Goal: Task Accomplishment & Management: Manage account settings

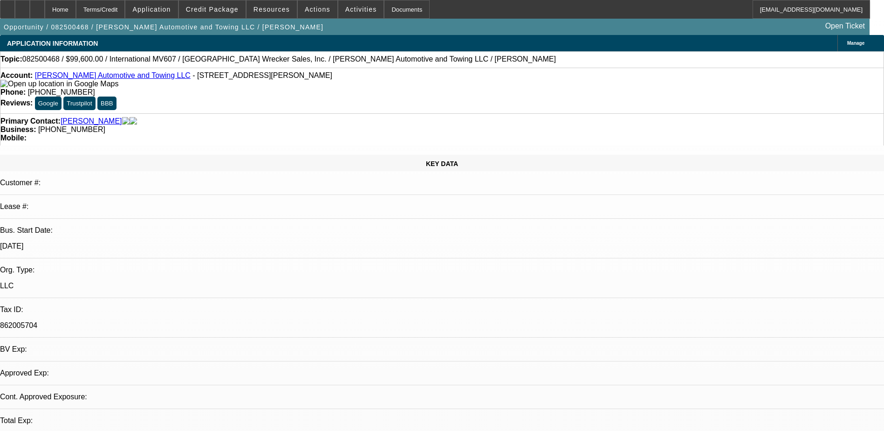
select select "0.2"
select select "2"
select select "0.1"
select select "0"
select select "2"
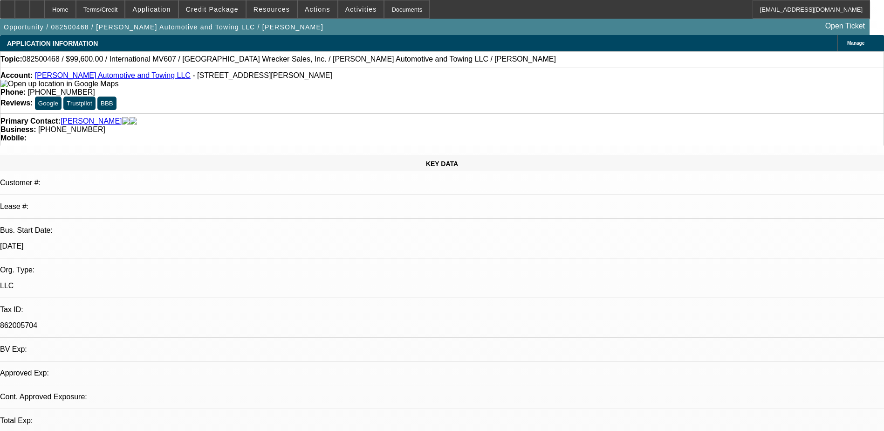
select select "0.1"
select select "1"
select select "2"
select select "4"
select select "1"
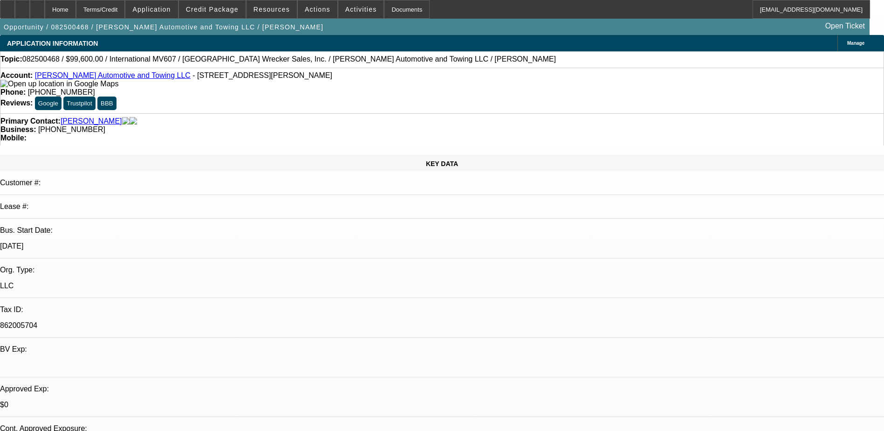
select select "2"
select select "4"
drag, startPoint x: 371, startPoint y: 76, endPoint x: 324, endPoint y: 79, distance: 46.7
click at [324, 88] on div "Phone: (864) 828-1119" at bounding box center [441, 92] width 883 height 8
drag, startPoint x: 324, startPoint y: 79, endPoint x: 355, endPoint y: 78, distance: 30.8
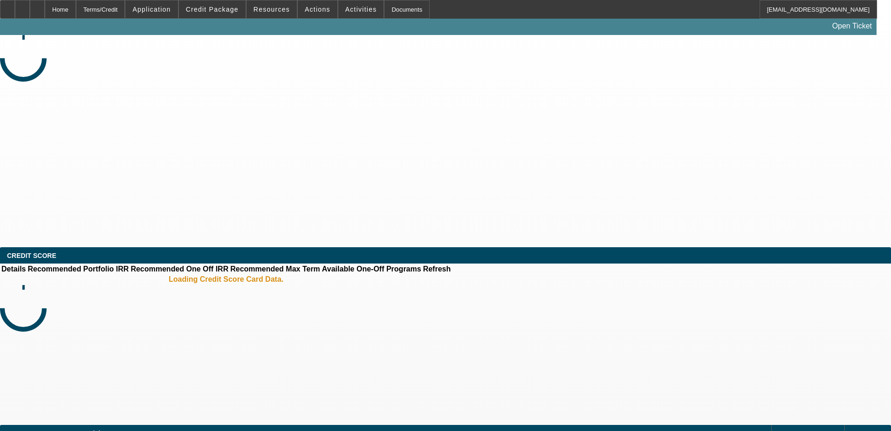
select select "0.2"
select select "2"
select select "0.1"
select select "0"
select select "2"
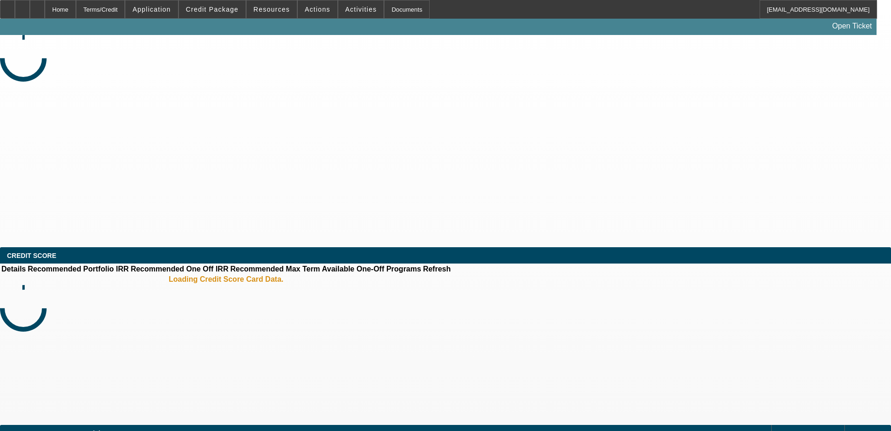
select select "0.1"
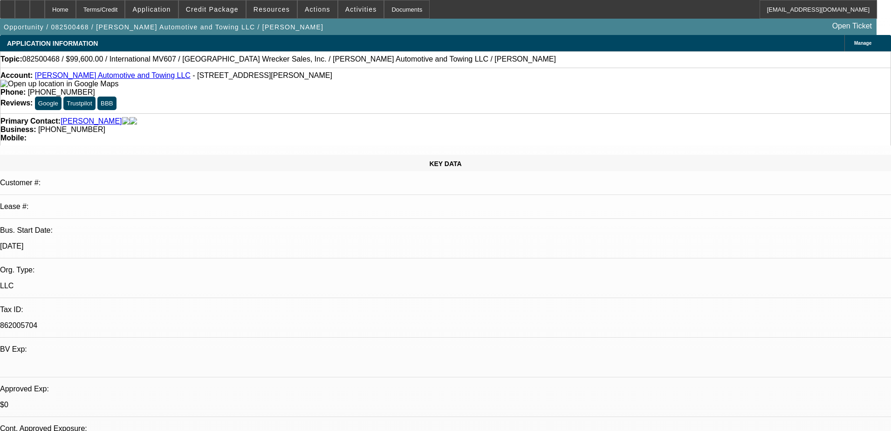
select select "1"
select select "2"
select select "4"
select select "1"
select select "2"
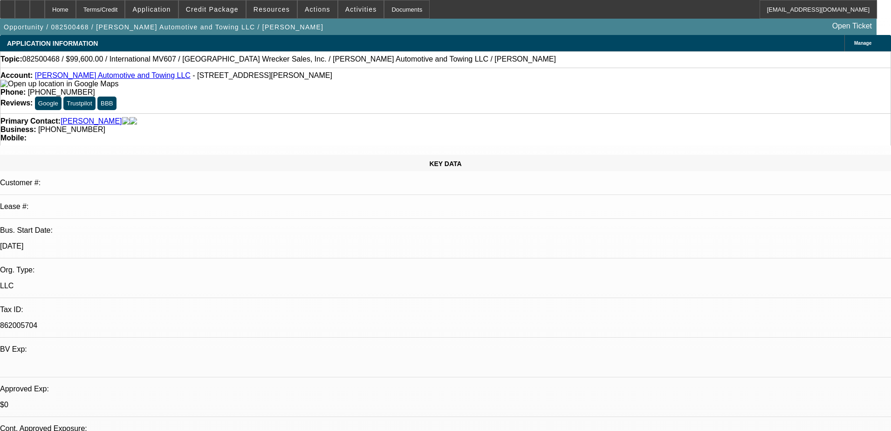
select select "4"
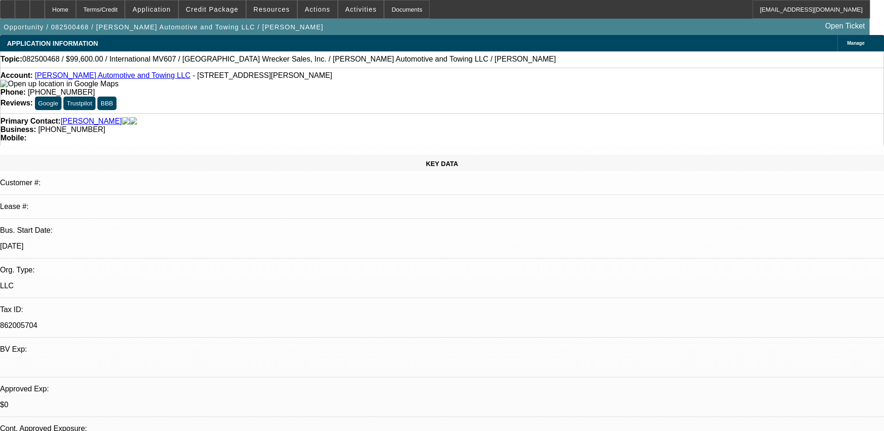
select select "0.2"
select select "2"
select select "0.1"
select select "4"
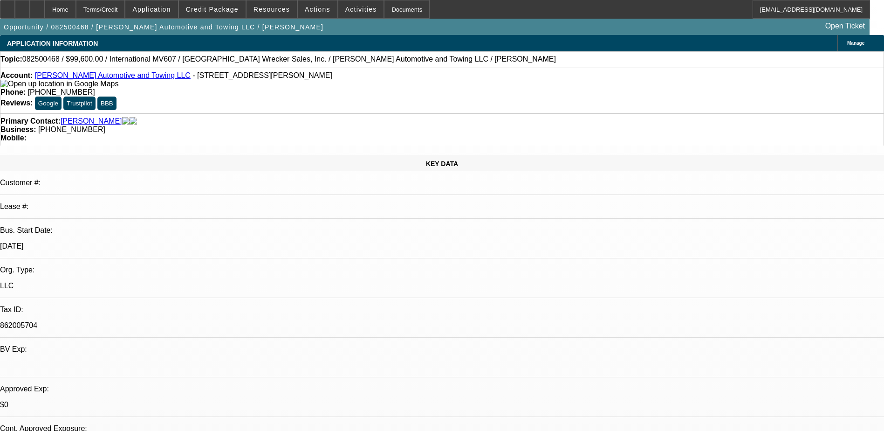
select select "0"
select select "2"
select select "0.1"
select select "4"
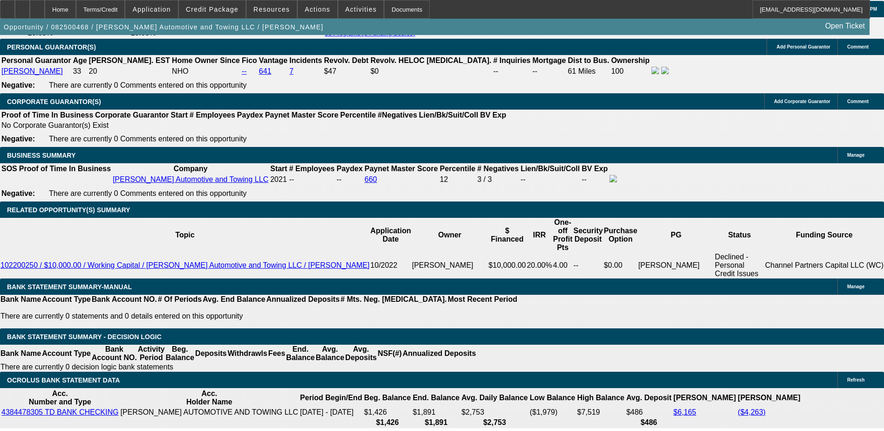
scroll to position [1352, 0]
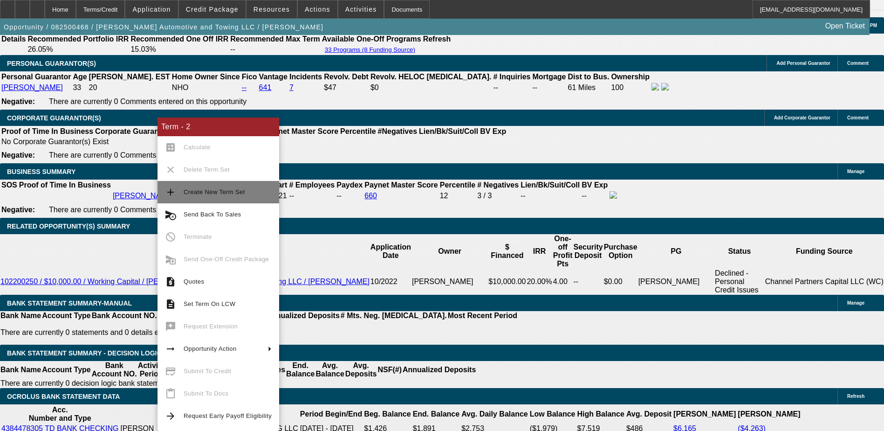
click at [240, 194] on span "Create New Term Set" at bounding box center [215, 191] width 62 height 7
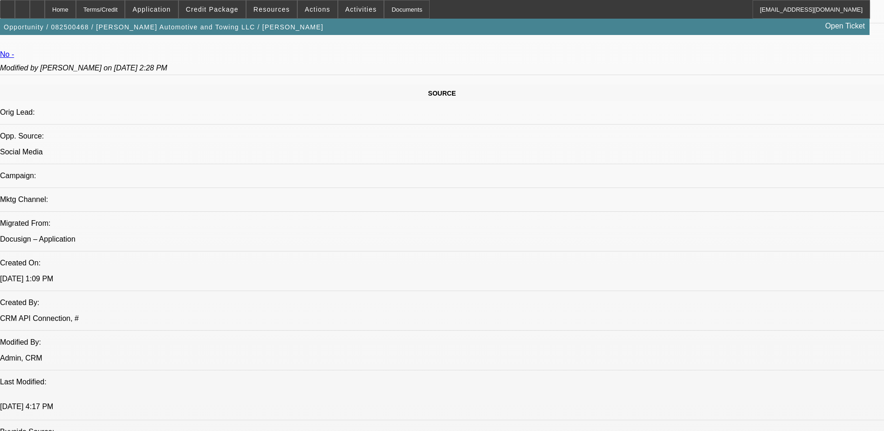
select select "0.2"
select select "2"
select select "0.1"
select select "0.2"
select select "2"
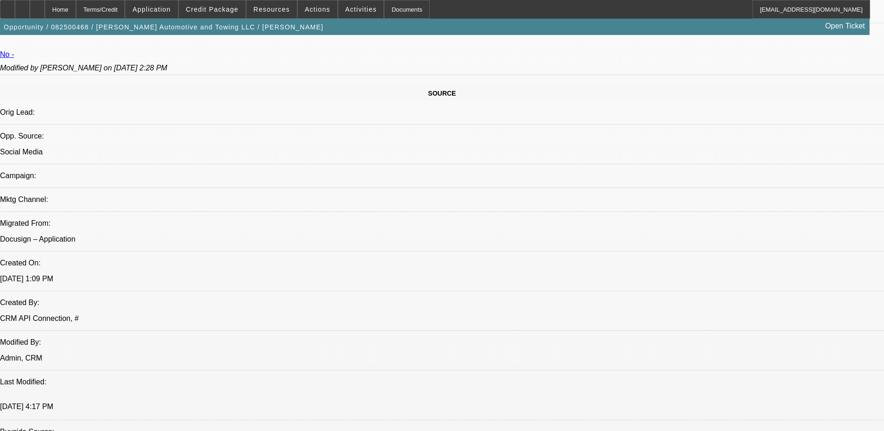
select select "0.1"
select select "0"
select select "2"
select select "0.1"
select select "1"
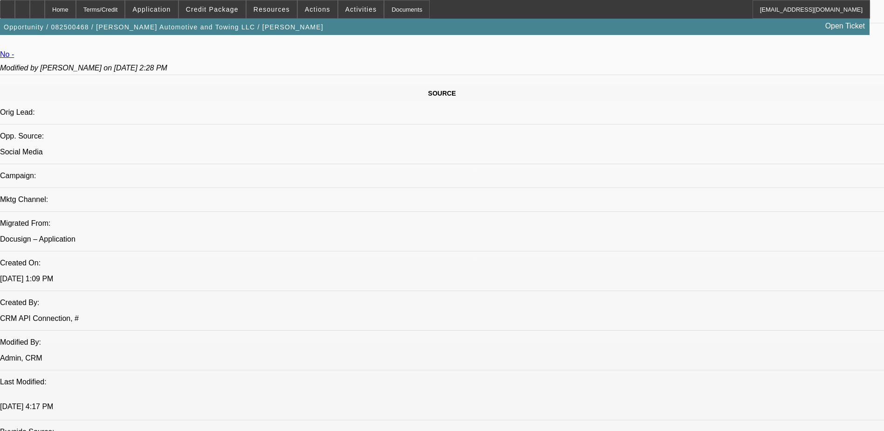
select select "2"
select select "4"
select select "1"
select select "2"
select select "4"
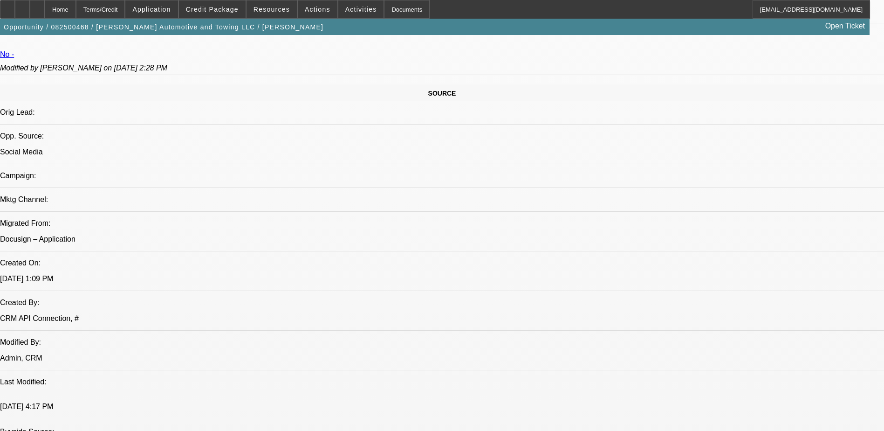
select select "1"
select select "2"
select select "4"
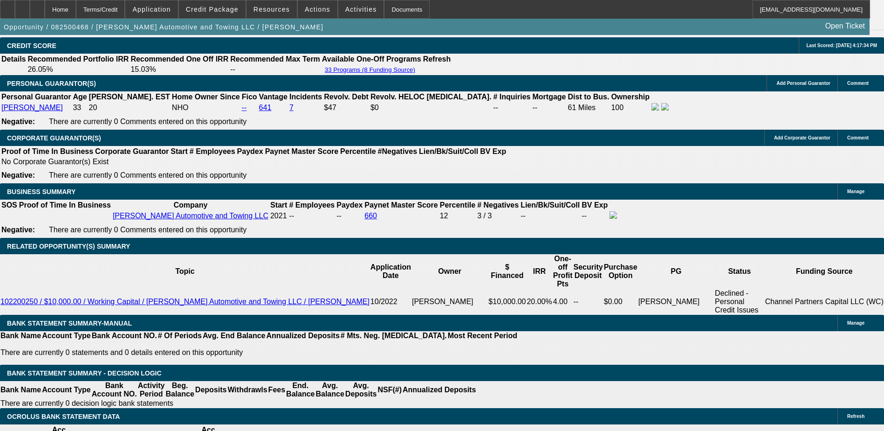
scroll to position [1348, 0]
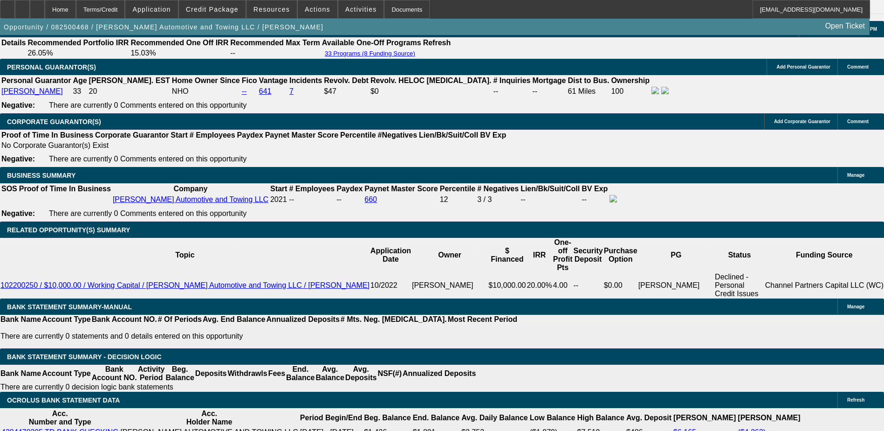
select select "0.15"
type input "$18,675.00"
type input "UNKNOWN"
type input "$6,003.18"
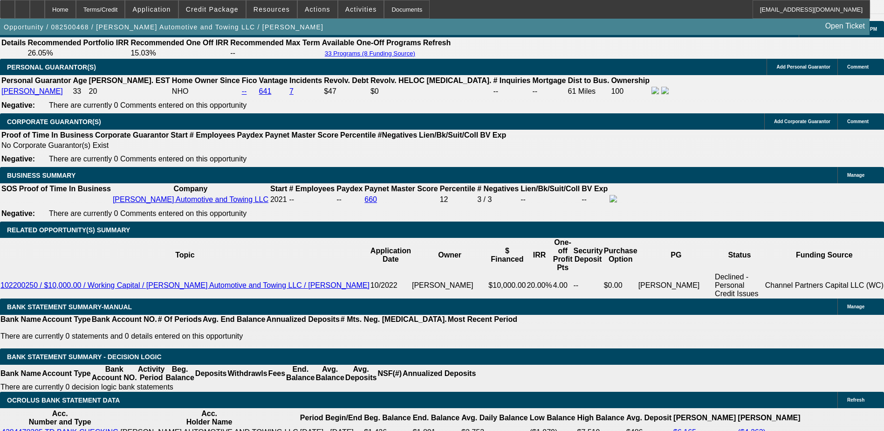
type input "$3,001.59"
select select "0.1"
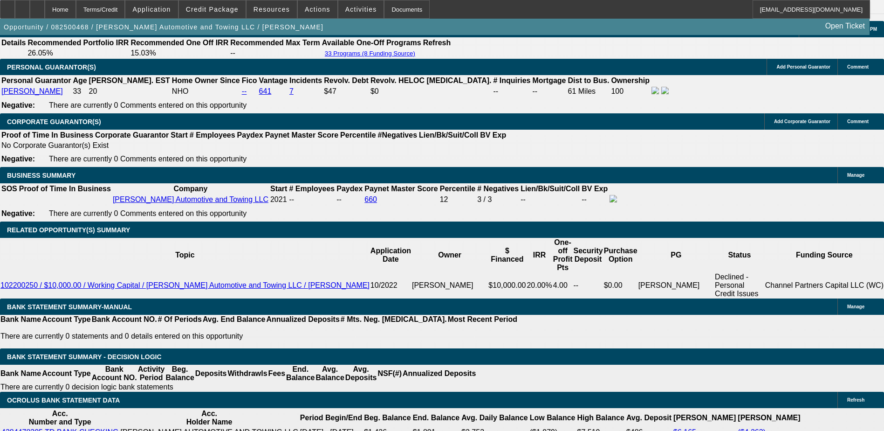
type input "$12,450.00"
type input "$6,356.30"
type input "$3,178.15"
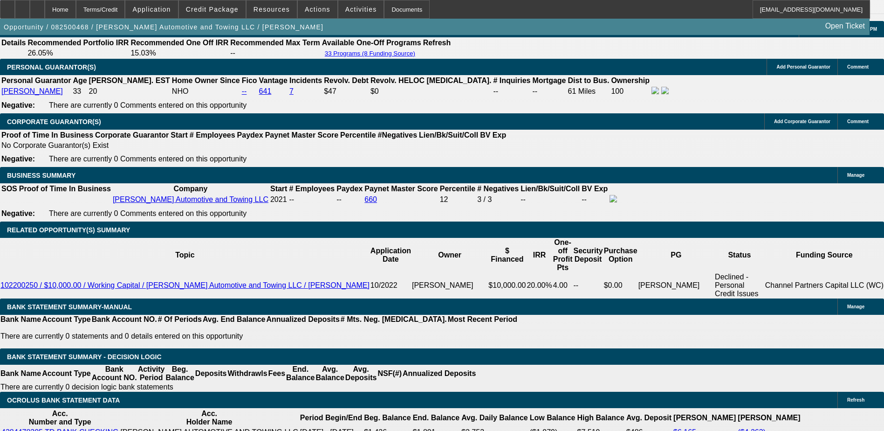
type input "$12,450.00"
select select "0"
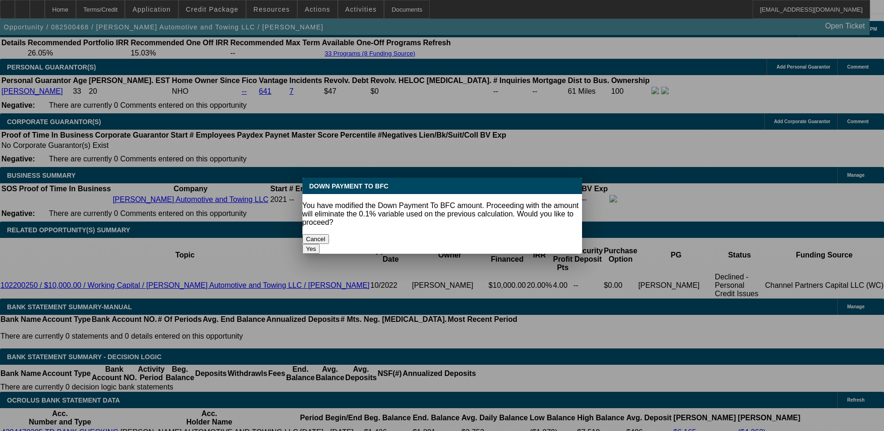
scroll to position [0, 0]
click at [320, 244] on button "Yes" at bounding box center [311, 249] width 18 height 10
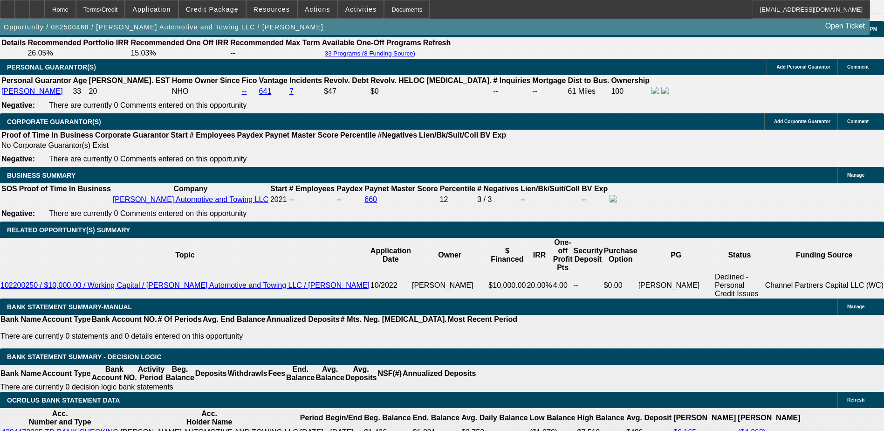
type input "$0.00"
type input "$7,062.56"
type input "$3,531.28"
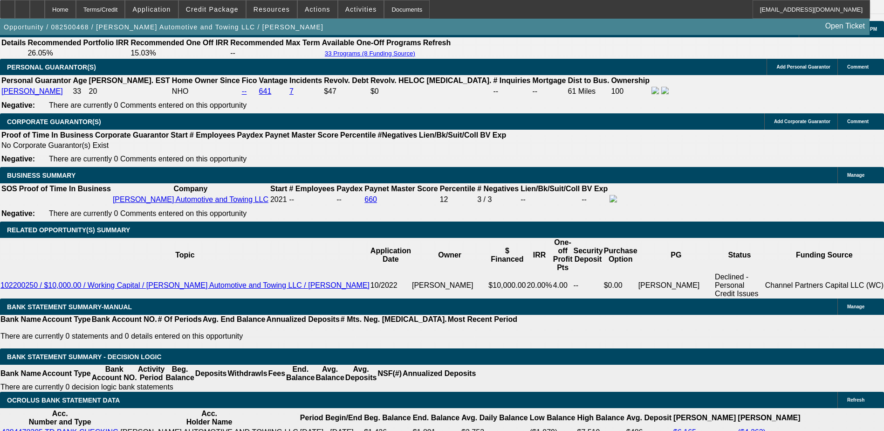
type input "$80,000.00"
type input "$2,524.36"
type input "$1,262.18"
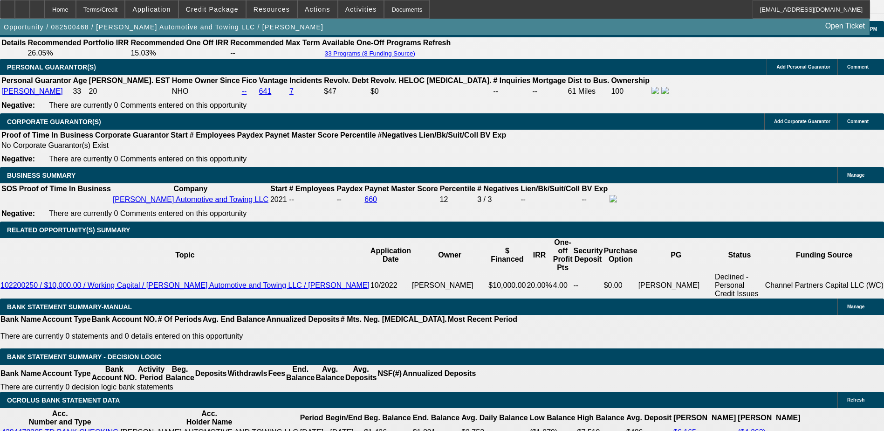
type input "$70,000.00"
type input "$3,091.64"
type input "$1,545.82"
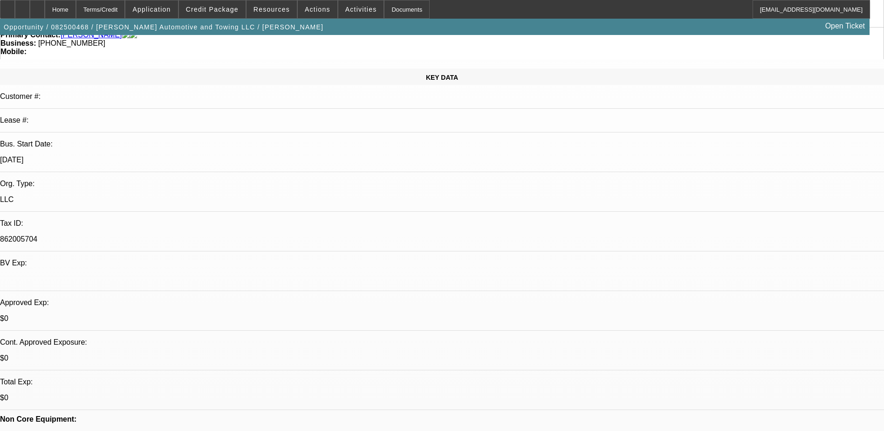
scroll to position [0, 0]
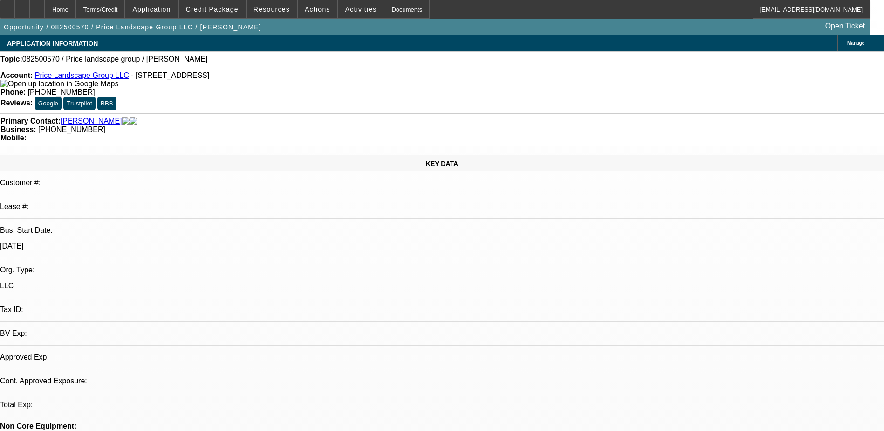
select select "0"
select select "2"
select select "0.1"
select select "1"
select select "2"
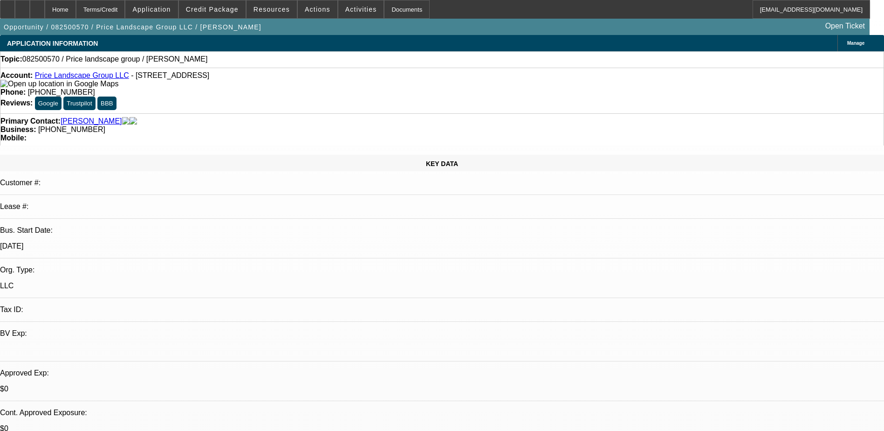
select select "4"
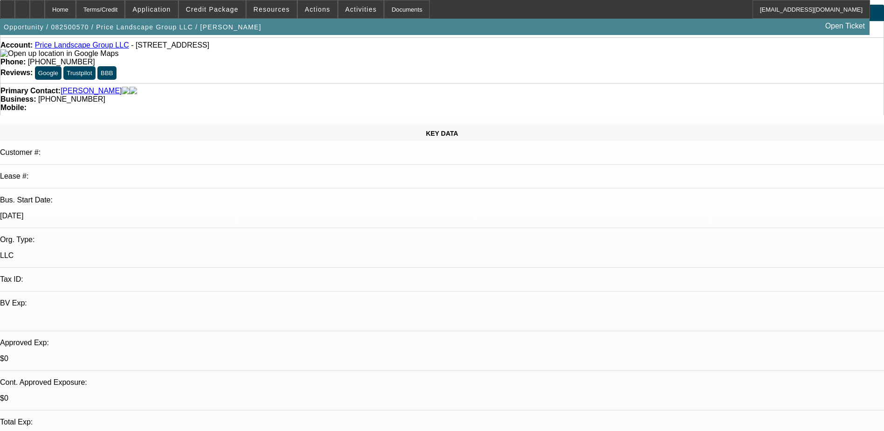
scroll to position [47, 0]
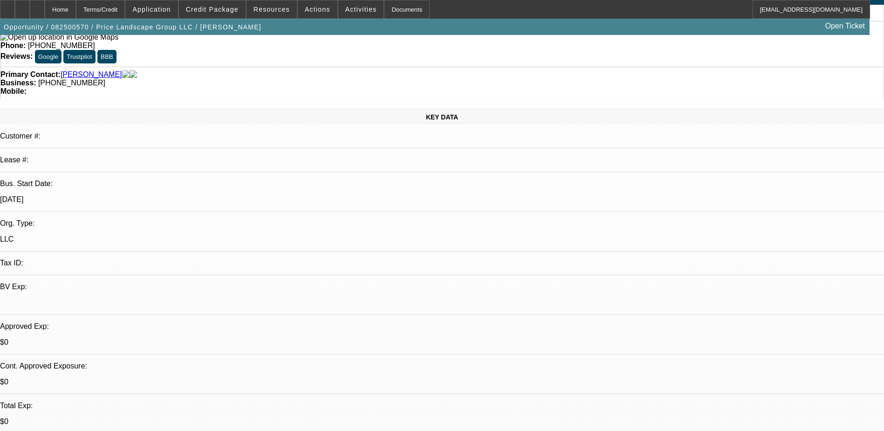
drag, startPoint x: 720, startPoint y: 131, endPoint x: 719, endPoint y: 124, distance: 8.0
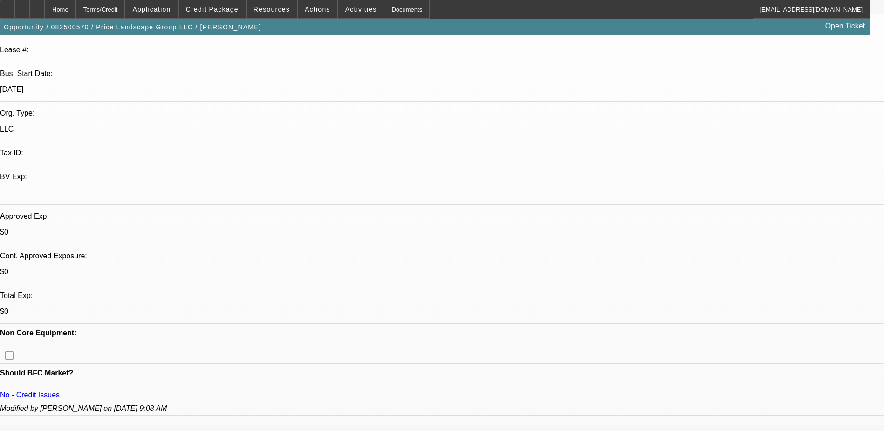
scroll to position [47, 0]
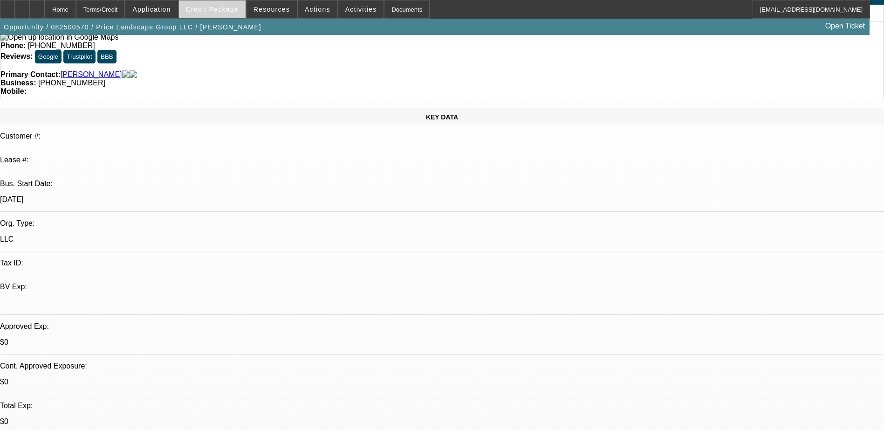
click at [228, 5] on span at bounding box center [212, 9] width 67 height 22
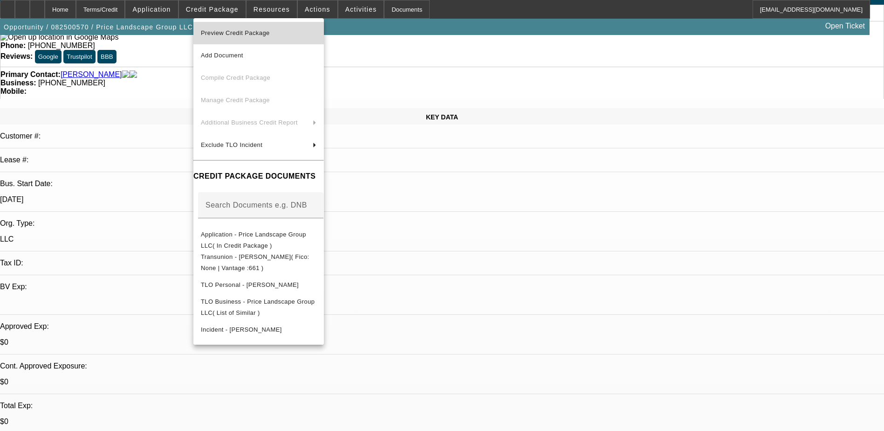
click at [300, 37] on span "Preview Credit Package" at bounding box center [259, 32] width 116 height 11
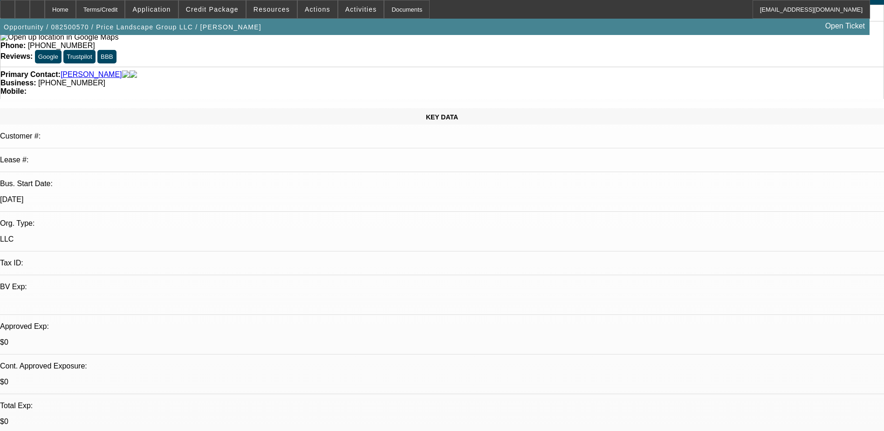
drag, startPoint x: 494, startPoint y: 100, endPoint x: 532, endPoint y: 111, distance: 40.3
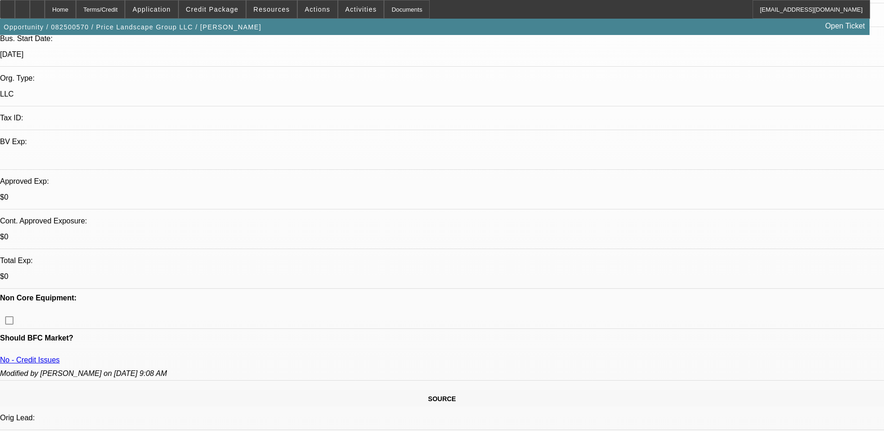
scroll to position [186, 0]
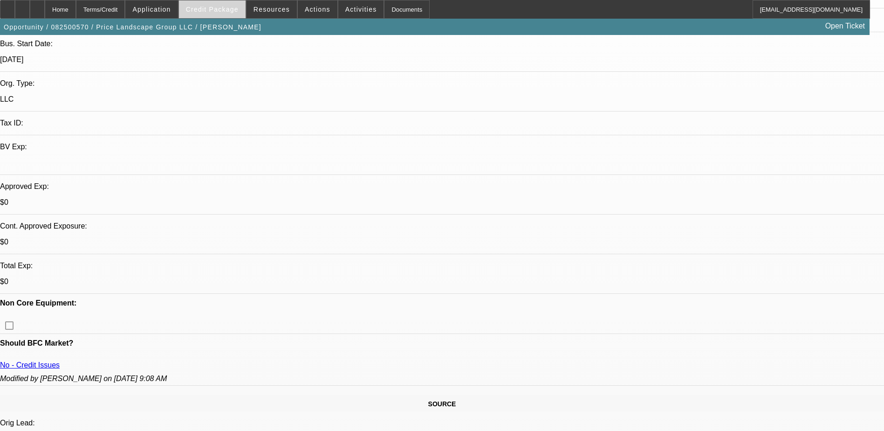
click at [223, 10] on span "Credit Package" at bounding box center [212, 9] width 53 height 7
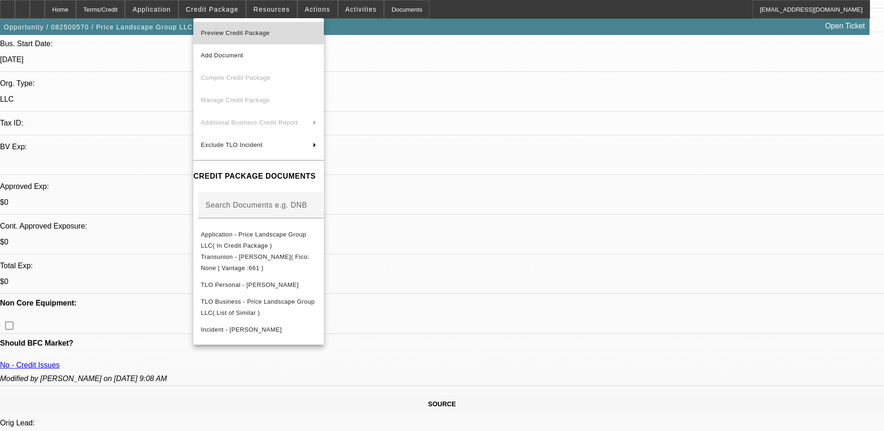
click at [244, 35] on span "Preview Credit Package" at bounding box center [235, 32] width 69 height 7
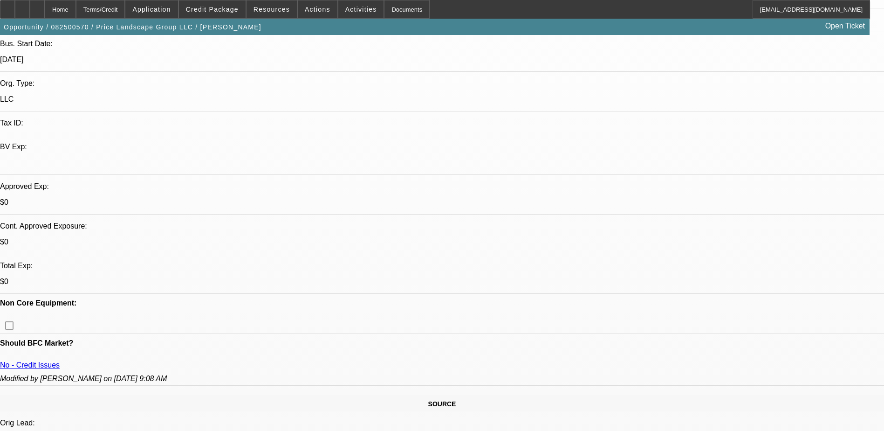
drag, startPoint x: 0, startPoint y: 64, endPoint x: -4, endPoint y: 74, distance: 10.9
click at [0, 74] on html "Home Terms/Credit Application Credit Package Resources Actions Activities Docum…" at bounding box center [442, 29] width 884 height 431
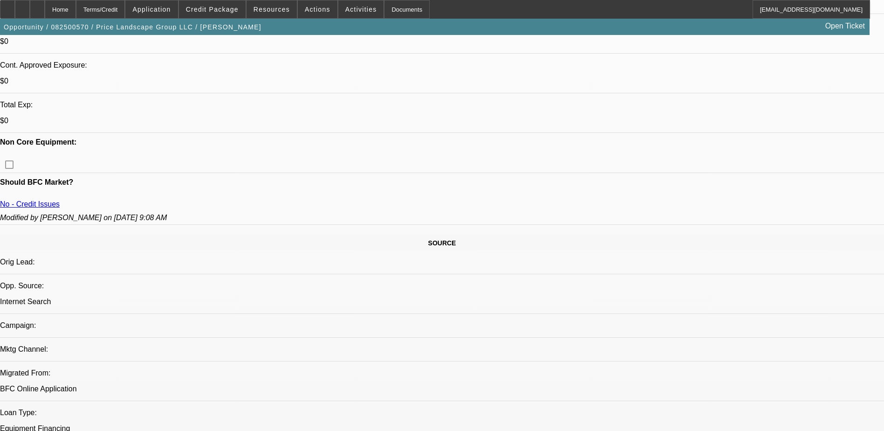
scroll to position [280, 0]
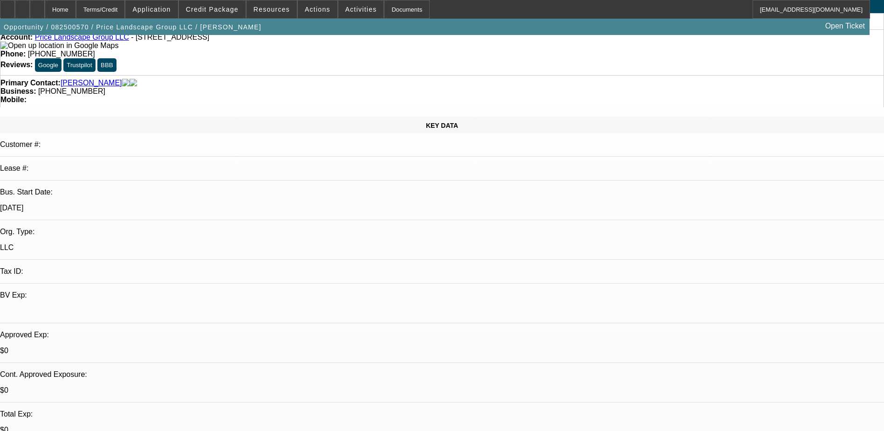
scroll to position [140, 0]
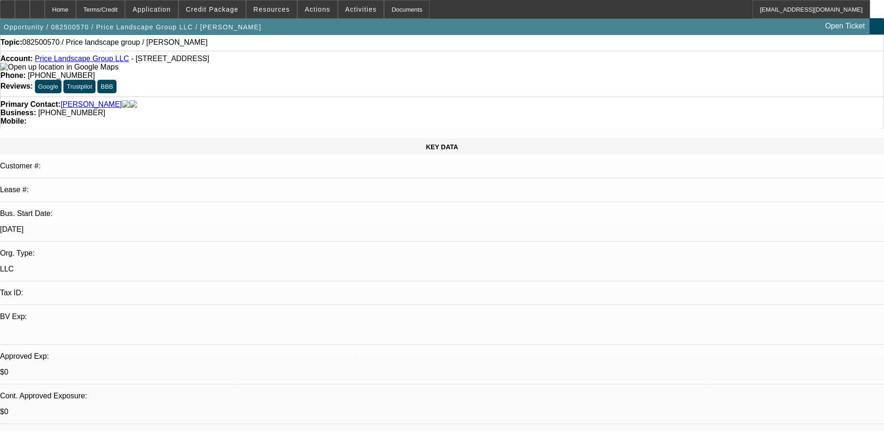
scroll to position [0, 0]
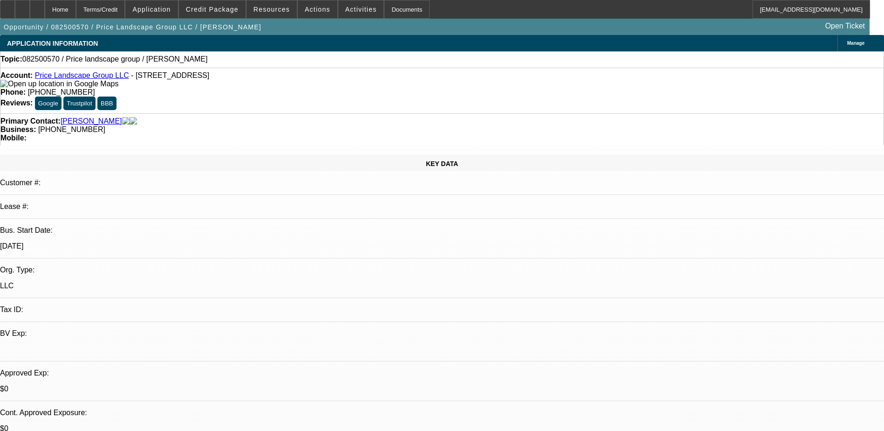
click at [7, 6] on icon at bounding box center [7, 6] width 0 height 0
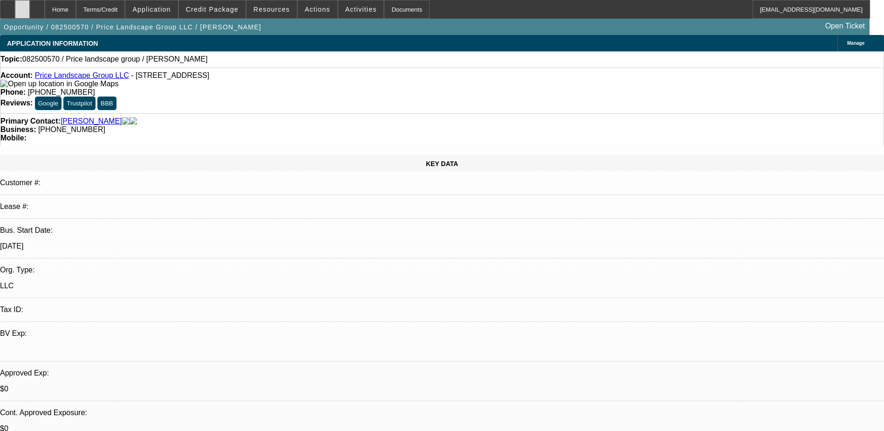
click at [22, 6] on icon at bounding box center [22, 6] width 0 height 0
click at [7, 6] on icon at bounding box center [7, 6] width 0 height 0
drag, startPoint x: 375, startPoint y: 77, endPoint x: 325, endPoint y: 75, distance: 49.9
click at [325, 88] on div "Phone: (704) 280-2301" at bounding box center [441, 92] width 883 height 8
drag, startPoint x: 325, startPoint y: 75, endPoint x: 345, endPoint y: 77, distance: 20.6
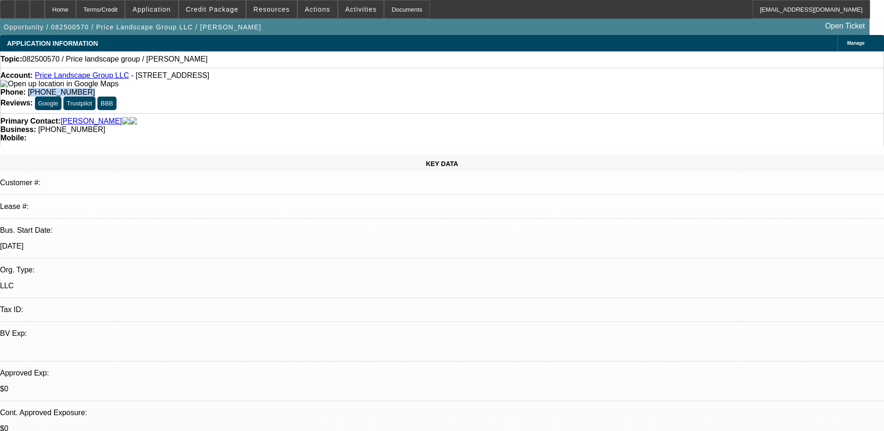
copy span "(704) 280-2301"
click at [331, 54] on div "Topic: 082500570 / Price landscape group / Price, Darryl" at bounding box center [442, 59] width 884 height 16
drag, startPoint x: 374, startPoint y: 75, endPoint x: 324, endPoint y: 72, distance: 49.5
click at [324, 72] on div "Account: Price Landscape Group LLC - 5822 Rocky Mount Ct, Charlotte, NC 28214 P…" at bounding box center [442, 91] width 884 height 46
click at [274, 93] on div "Account: Price Landscape Group LLC - 5822 Rocky Mount Ct, Charlotte, NC 28214 P…" at bounding box center [442, 91] width 884 height 46
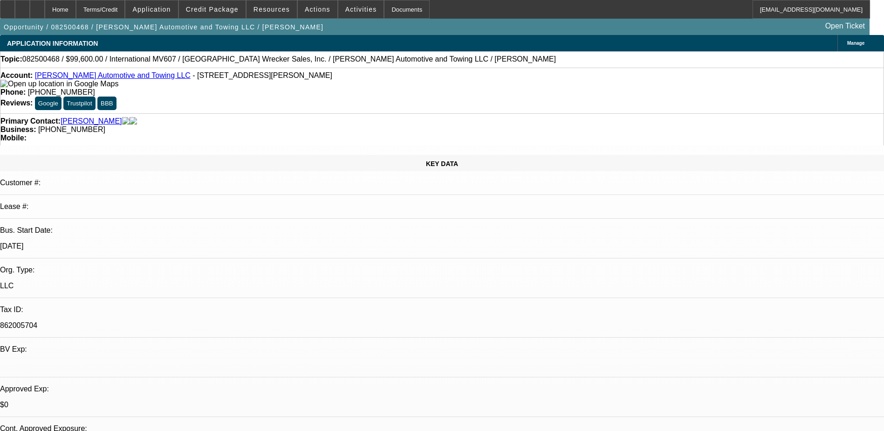
select select "0.2"
select select "2"
select select "0.1"
select select "4"
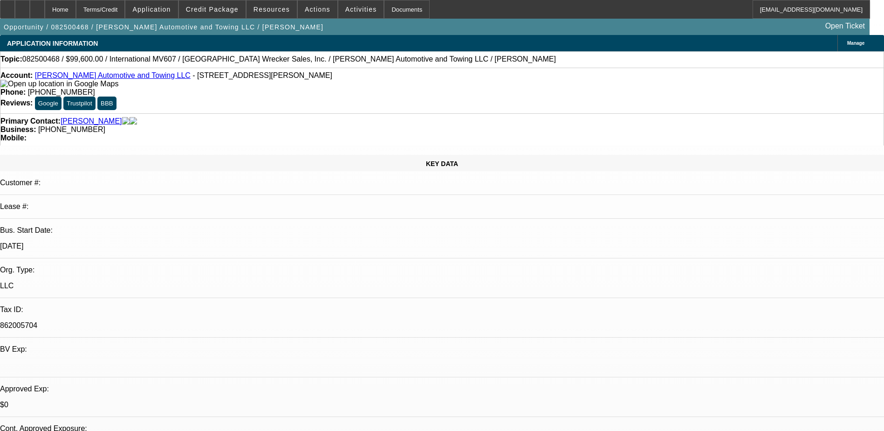
select select "0"
select select "2"
select select "0.1"
select select "4"
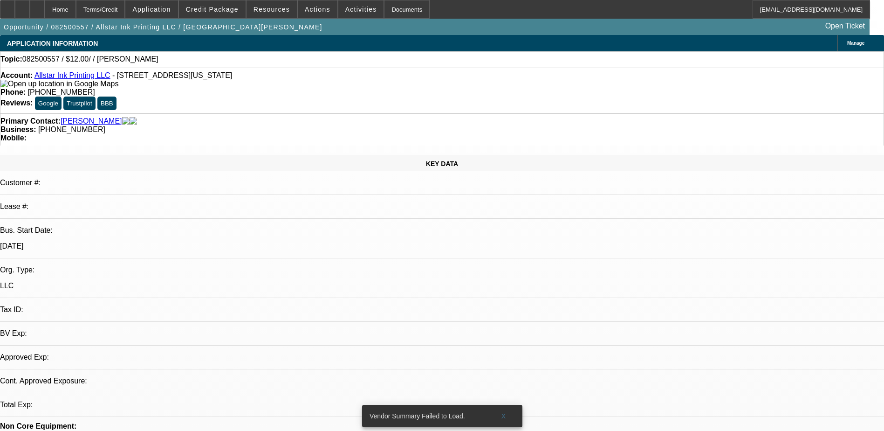
select select "0"
select select "2"
select select "0.1"
select select "1"
select select "2"
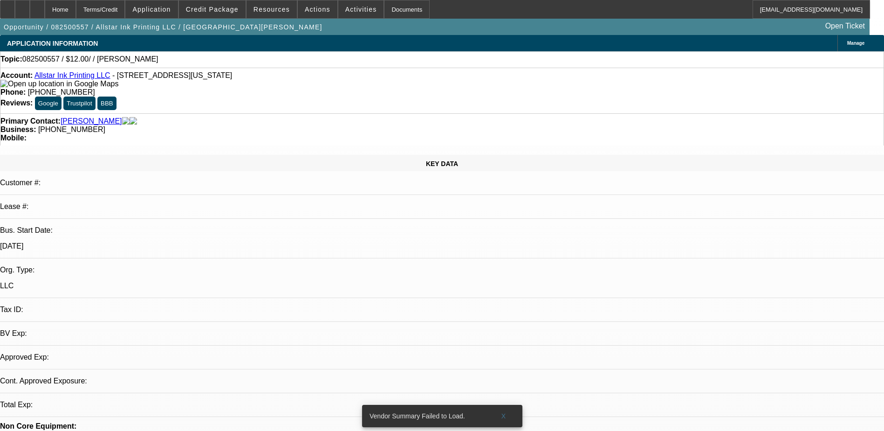
select select "4"
click at [847, 41] on span "Manage" at bounding box center [855, 43] width 17 height 5
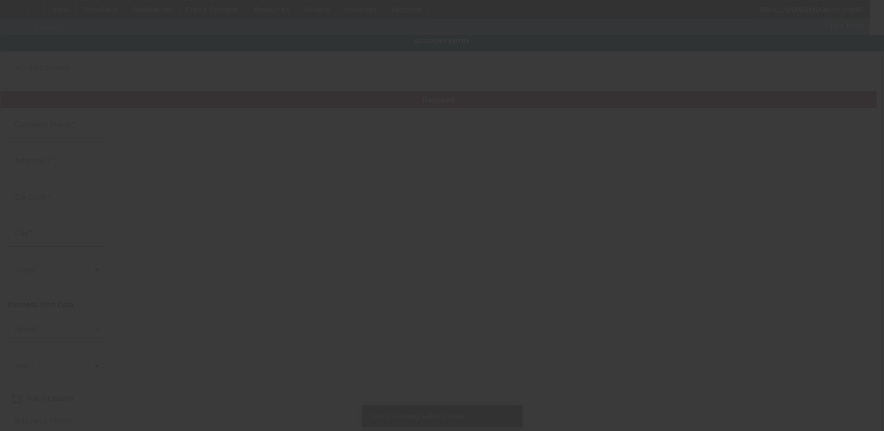
type input "Allstar Ink Printing LLC"
type input "[STREET_ADDRESS]"
type input "66101"
type input "[US_STATE][GEOGRAPHIC_DATA]"
type input "[PHONE_NUMBER]"
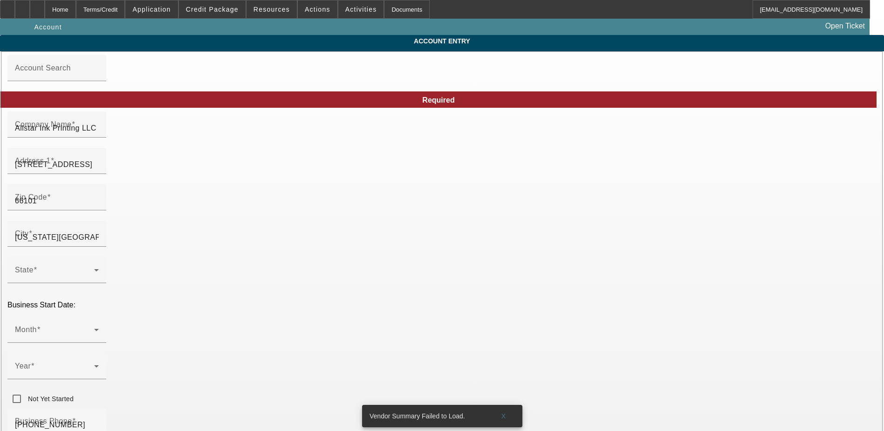
type input "[DATE]"
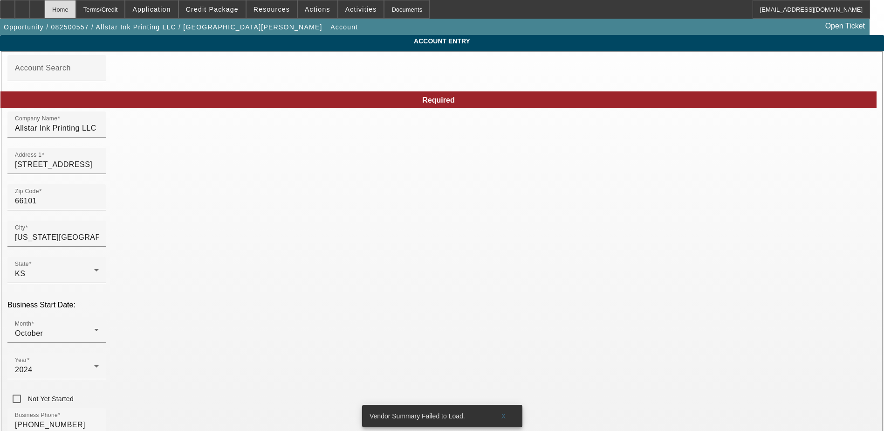
click at [76, 8] on div "Home" at bounding box center [60, 9] width 31 height 19
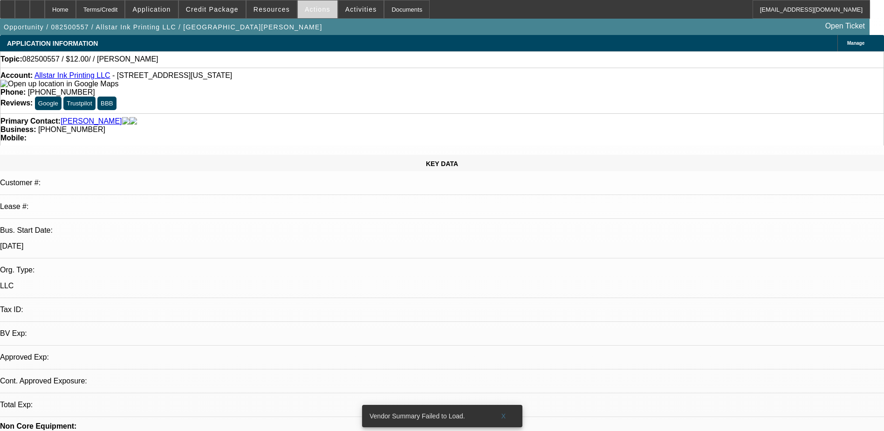
select select "0"
select select "2"
select select "0.1"
select select "4"
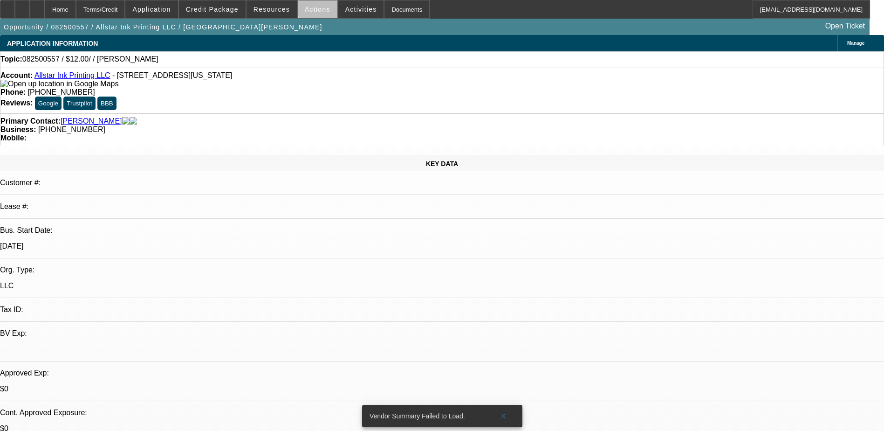
click at [316, 9] on span "Actions" at bounding box center [318, 9] width 26 height 7
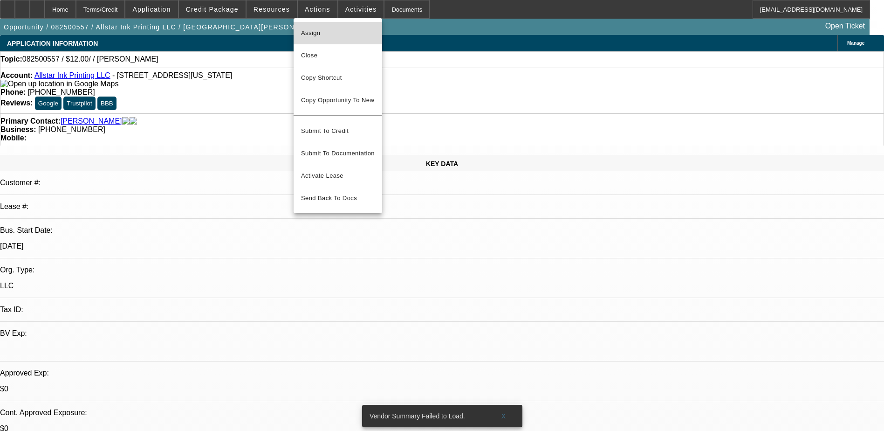
click at [347, 31] on span "Assign" at bounding box center [338, 32] width 74 height 11
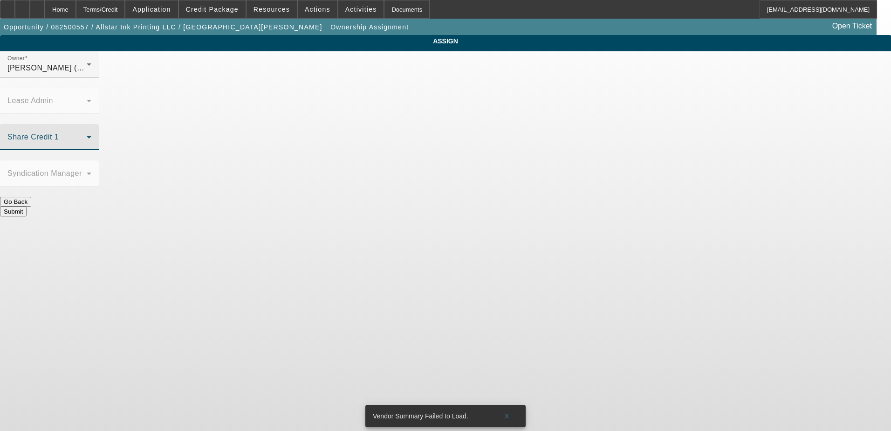
click at [87, 135] on span at bounding box center [46, 140] width 79 height 11
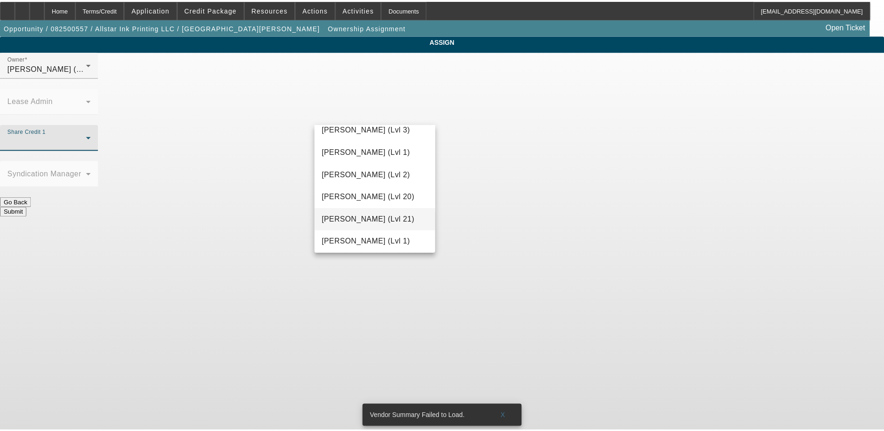
scroll to position [412, 0]
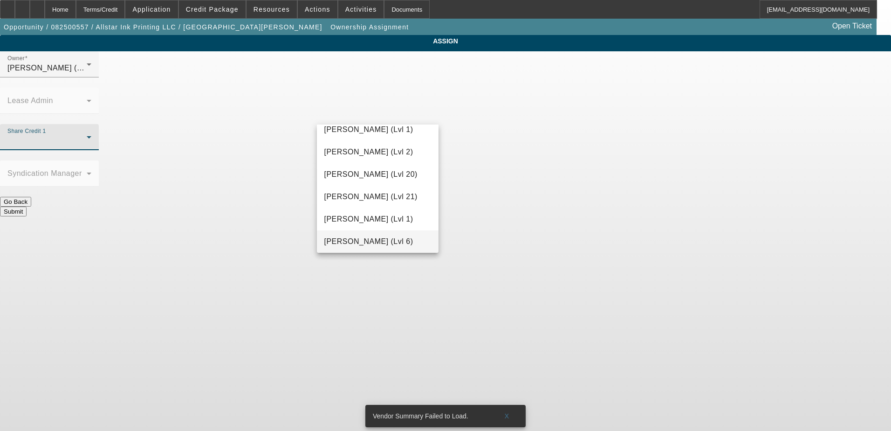
click at [397, 240] on span "[PERSON_NAME] (Lvl 6)" at bounding box center [368, 241] width 89 height 11
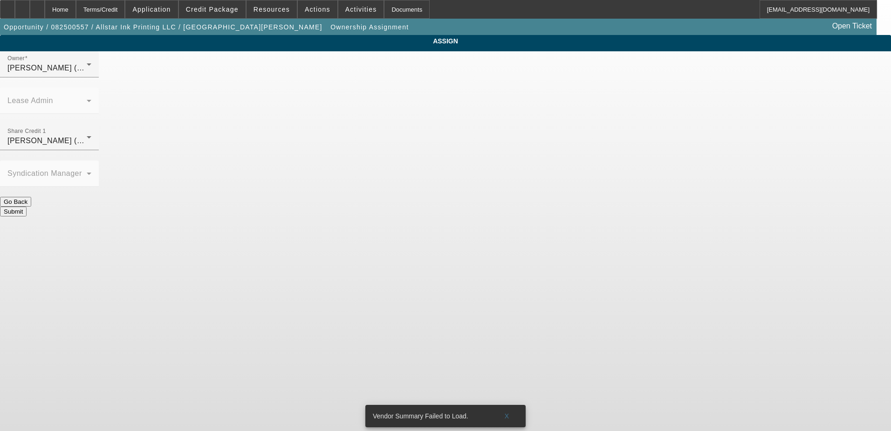
click at [27, 206] on button "Submit" at bounding box center [13, 211] width 27 height 10
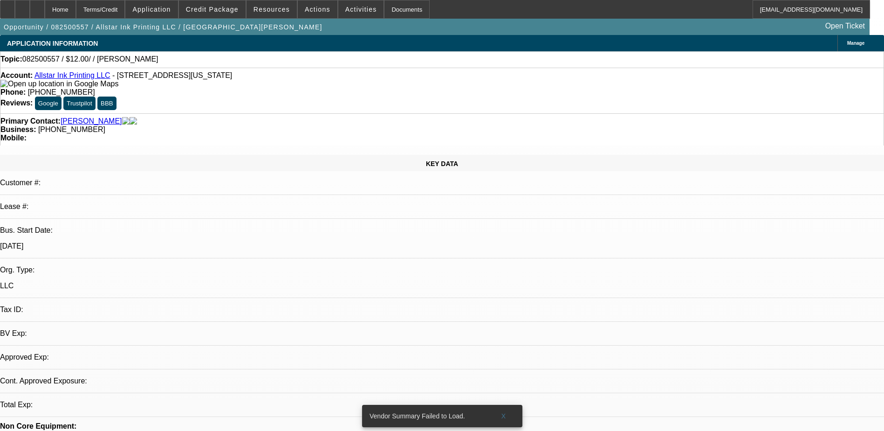
select select "0"
select select "2"
select select "0.1"
select select "4"
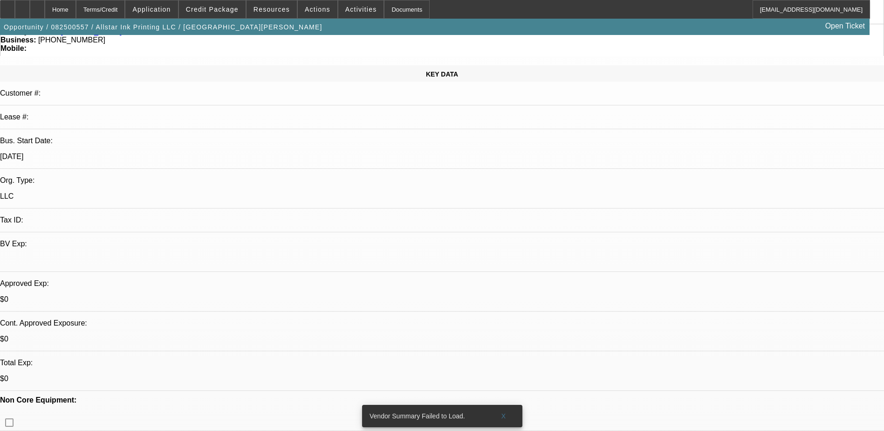
scroll to position [93, 0]
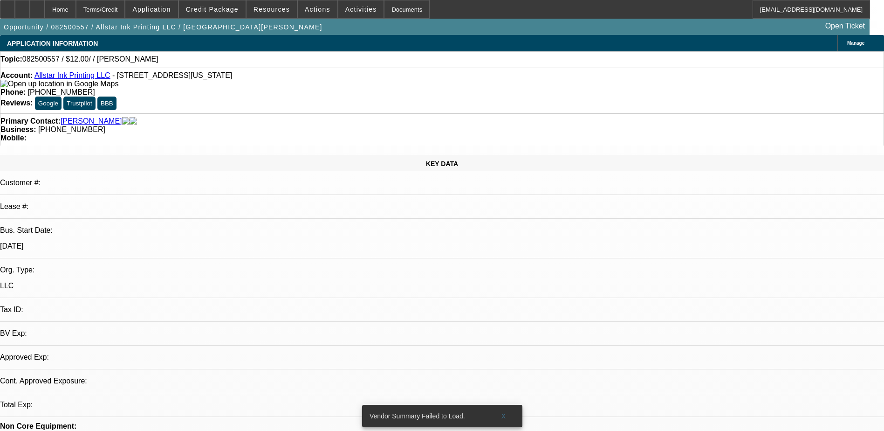
select select "0"
select select "2"
select select "0.1"
select select "1"
select select "2"
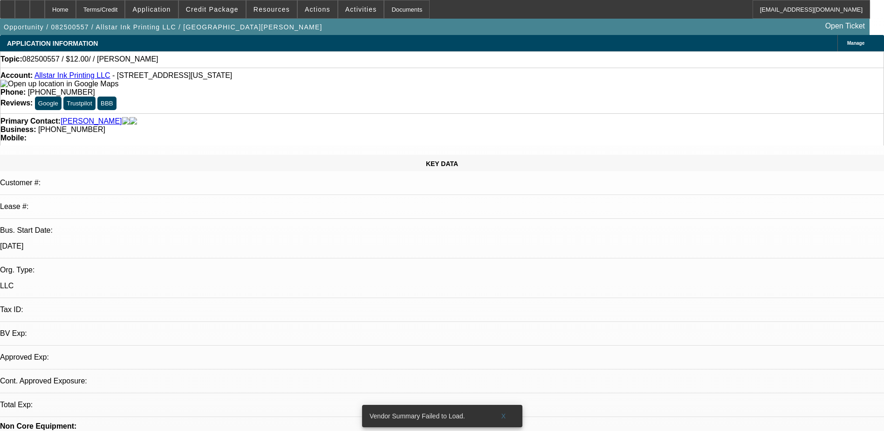
select select "4"
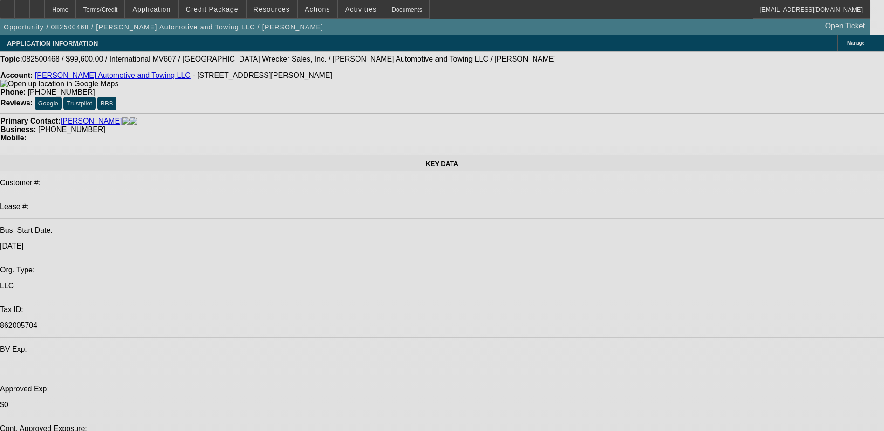
select select "0.2"
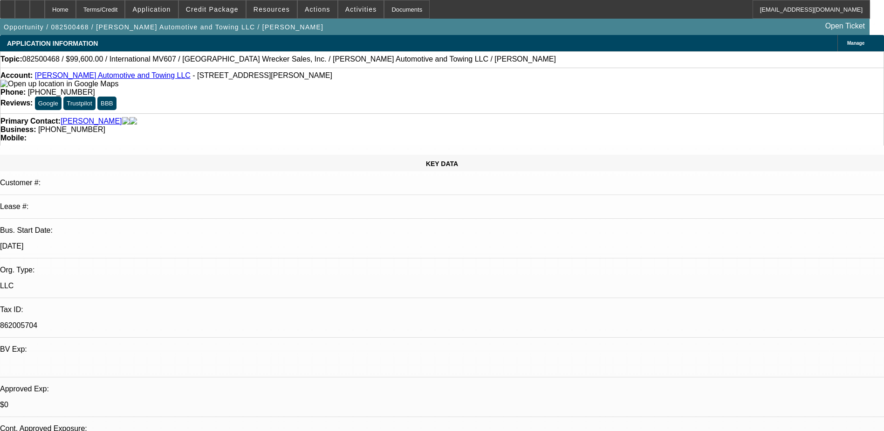
select select "2"
select select "0.1"
select select "0.2"
select select "2"
select select "0.1"
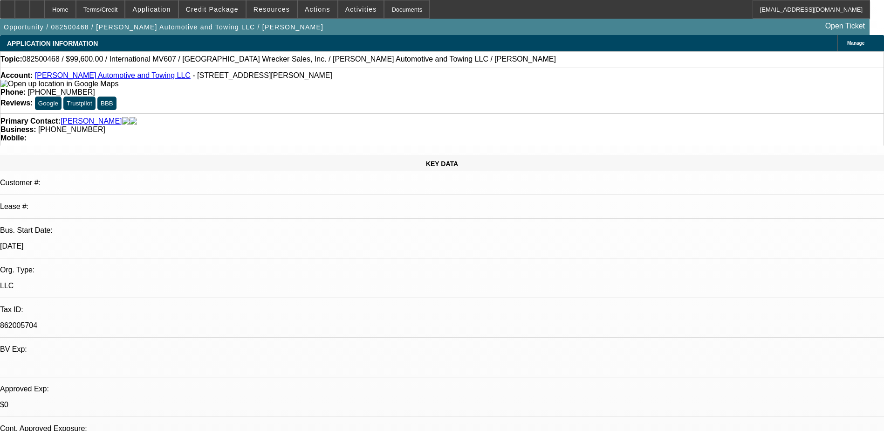
select select "0"
select select "2"
select select "0.1"
select select "1"
select select "2"
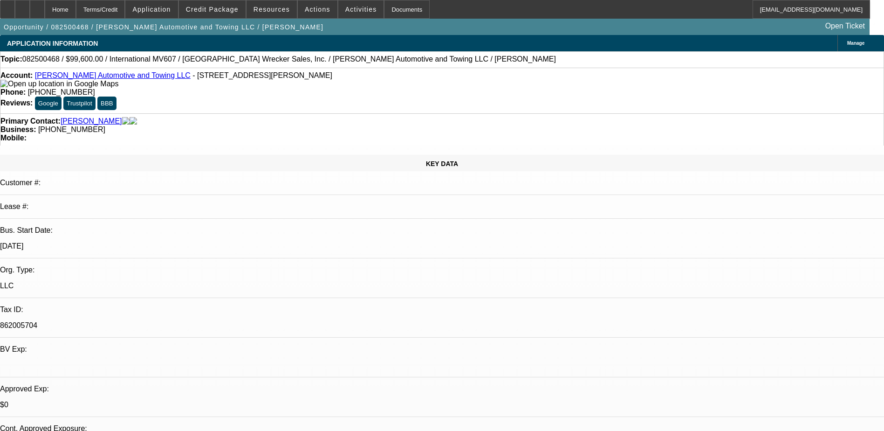
select select "4"
select select "1"
select select "2"
select select "4"
select select "1"
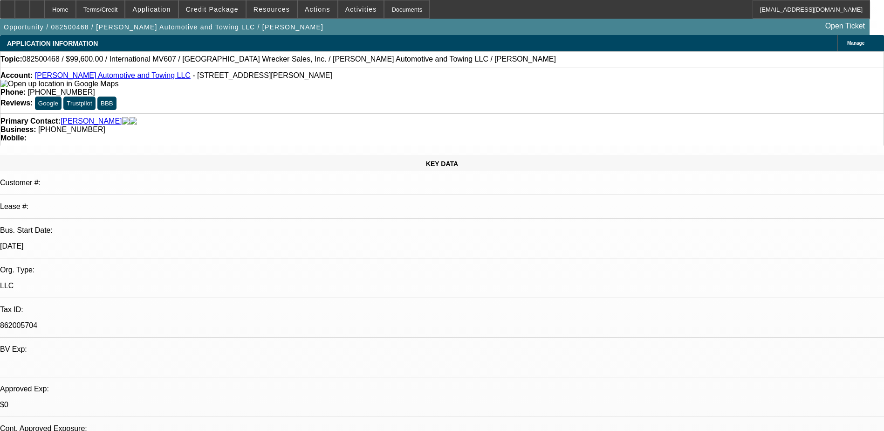
select select "2"
select select "4"
drag, startPoint x: 333, startPoint y: 61, endPoint x: 241, endPoint y: 66, distance: 92.0
click at [241, 63] on div "Topic: 082500468 / $99,600.00 / International MV607 / Atlanta Wrecker Sales, In…" at bounding box center [441, 59] width 883 height 8
copy span "Roper Automotive and Towing LLC"
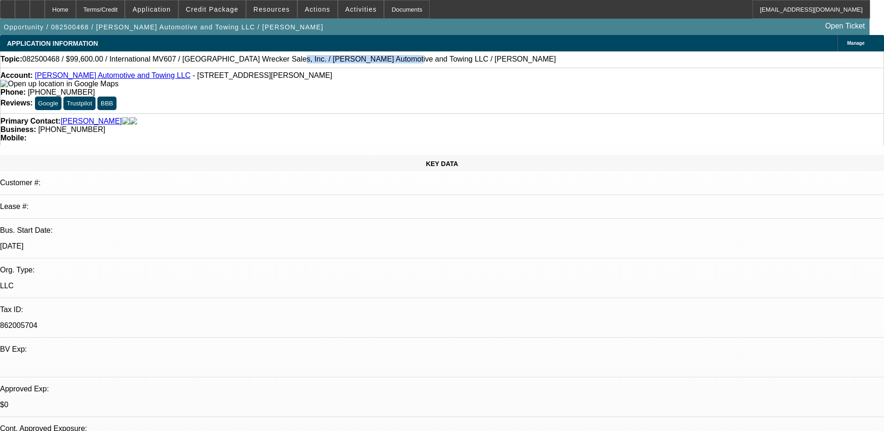
drag, startPoint x: 140, startPoint y: 77, endPoint x: 289, endPoint y: 71, distance: 149.3
click at [289, 71] on div "Account: Roper Automotive and Towing LLC - 1200 Woodruff Rd Bldg 104, Greenvill…" at bounding box center [442, 91] width 884 height 46
copy span "1200 Woodruff Rd Bldg 104, Greenville, SC 29607"
